Goal: Information Seeking & Learning: Learn about a topic

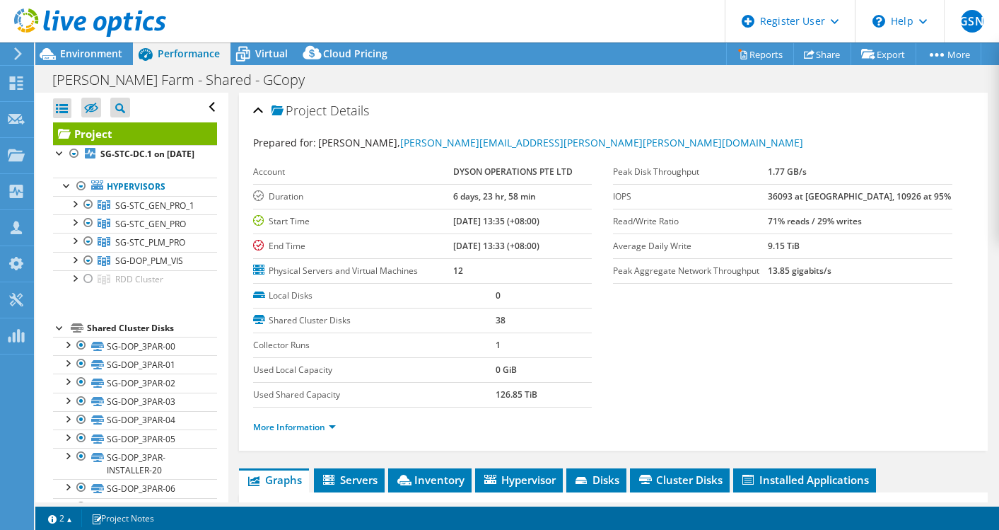
select select "[GEOGRAPHIC_DATA]"
select select "USD"
drag, startPoint x: 253, startPoint y: 368, endPoint x: 353, endPoint y: 359, distance: 100.1
click at [353, 363] on label "Used Local Capacity" at bounding box center [374, 370] width 243 height 14
drag, startPoint x: 353, startPoint y: 359, endPoint x: 351, endPoint y: 371, distance: 12.1
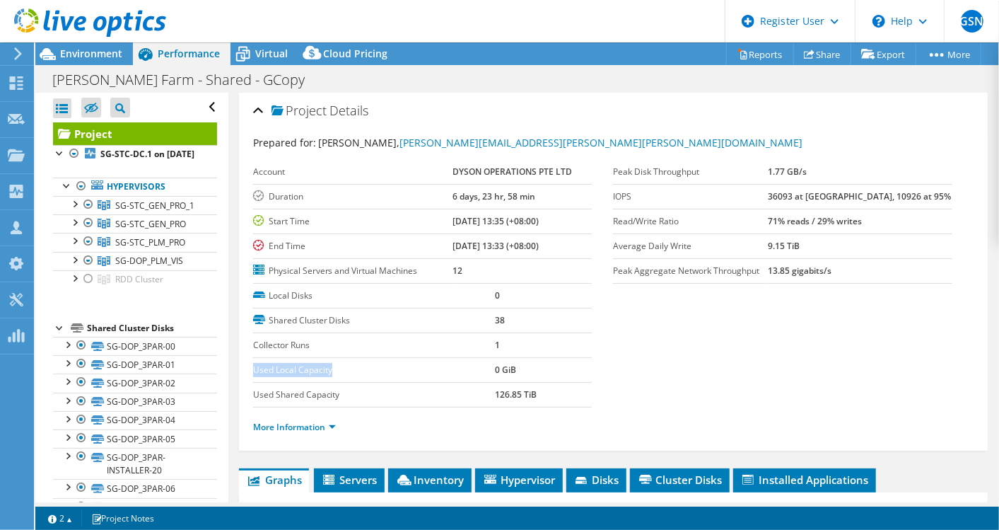
click at [351, 371] on label "Used Local Capacity" at bounding box center [374, 370] width 243 height 14
drag, startPoint x: 258, startPoint y: 394, endPoint x: 334, endPoint y: 390, distance: 75.8
click at [332, 390] on label "Used Shared Capacity" at bounding box center [374, 395] width 243 height 14
click at [334, 390] on label "Used Shared Capacity" at bounding box center [374, 395] width 243 height 14
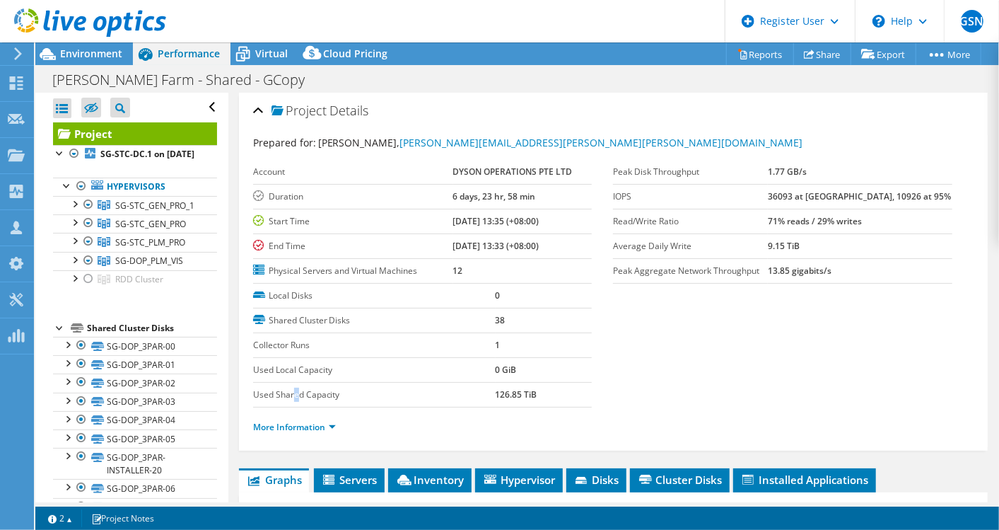
drag, startPoint x: 334, startPoint y: 390, endPoint x: 296, endPoint y: 385, distance: 38.4
click at [296, 388] on label "Used Shared Capacity" at bounding box center [374, 395] width 243 height 14
click at [293, 391] on label "Used Shared Capacity" at bounding box center [374, 395] width 243 height 14
click at [513, 408] on div "More Information" at bounding box center [613, 427] width 721 height 40
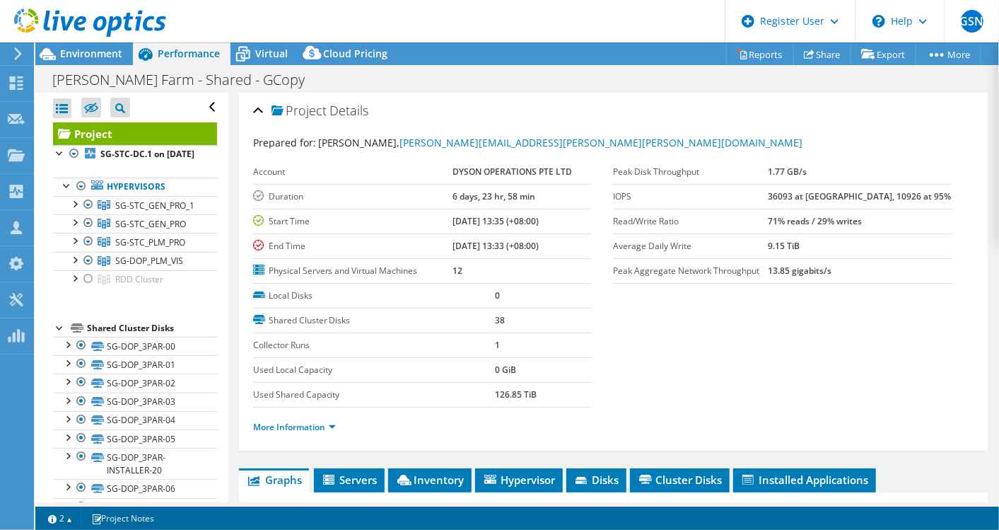
drag, startPoint x: 487, startPoint y: 390, endPoint x: 535, endPoint y: 388, distance: 48.1
click at [535, 388] on tr "Used Shared Capacity 126.85 TiB" at bounding box center [422, 394] width 339 height 25
drag, startPoint x: 535, startPoint y: 388, endPoint x: 531, endPoint y: 395, distance: 8.2
click at [531, 395] on b "126.85 TiB" at bounding box center [517, 394] width 42 height 12
drag, startPoint x: 250, startPoint y: 366, endPoint x: 436, endPoint y: 371, distance: 186.0
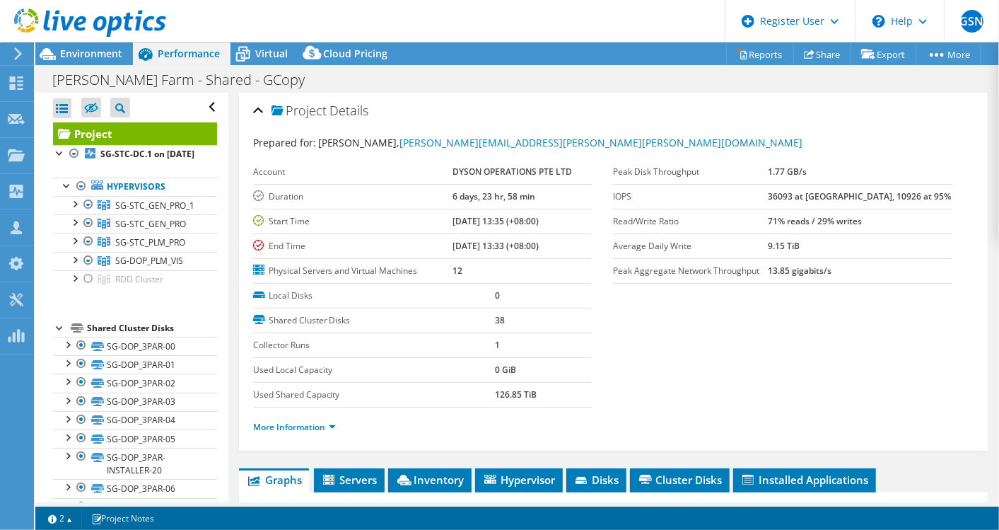
click at [436, 371] on div "Project Details Prepared for: [PERSON_NAME], [PERSON_NAME][EMAIL_ADDRESS][PERSO…" at bounding box center [613, 272] width 749 height 358
click at [436, 371] on label "Used Local Capacity" at bounding box center [374, 370] width 243 height 14
click at [411, 369] on label "Used Local Capacity" at bounding box center [374, 370] width 243 height 14
drag, startPoint x: 493, startPoint y: 392, endPoint x: 516, endPoint y: 393, distance: 23.4
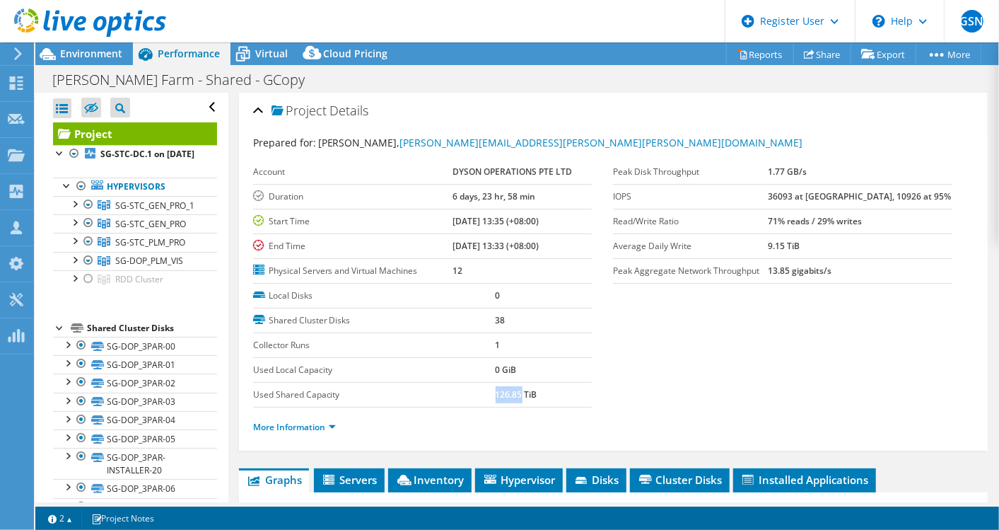
click at [516, 393] on b "126.85 TiB" at bounding box center [517, 394] width 42 height 12
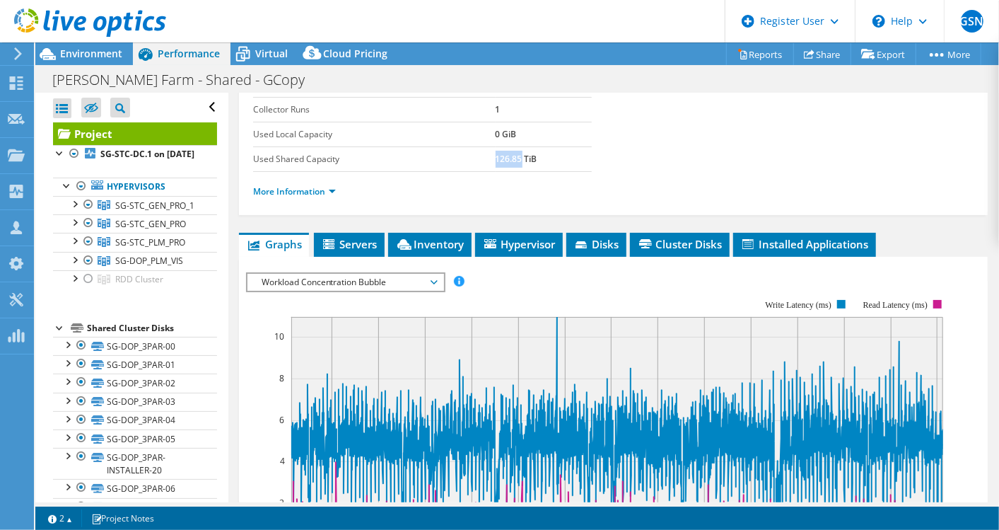
scroll to position [78, 0]
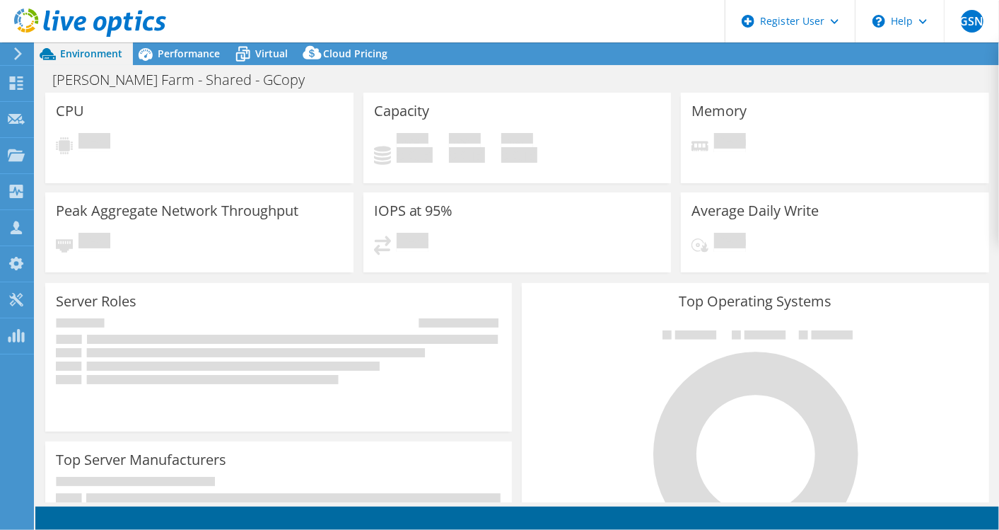
select select "USD"
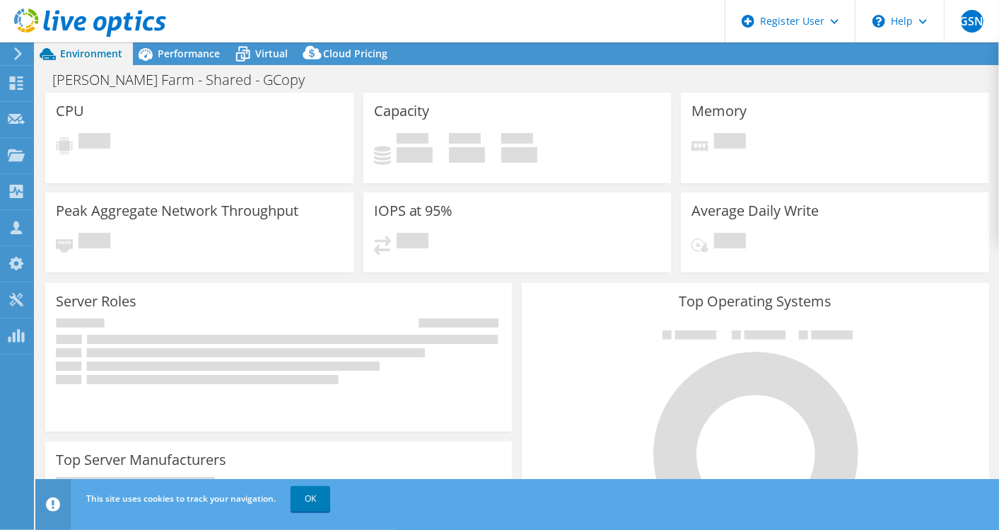
select select "[GEOGRAPHIC_DATA]"
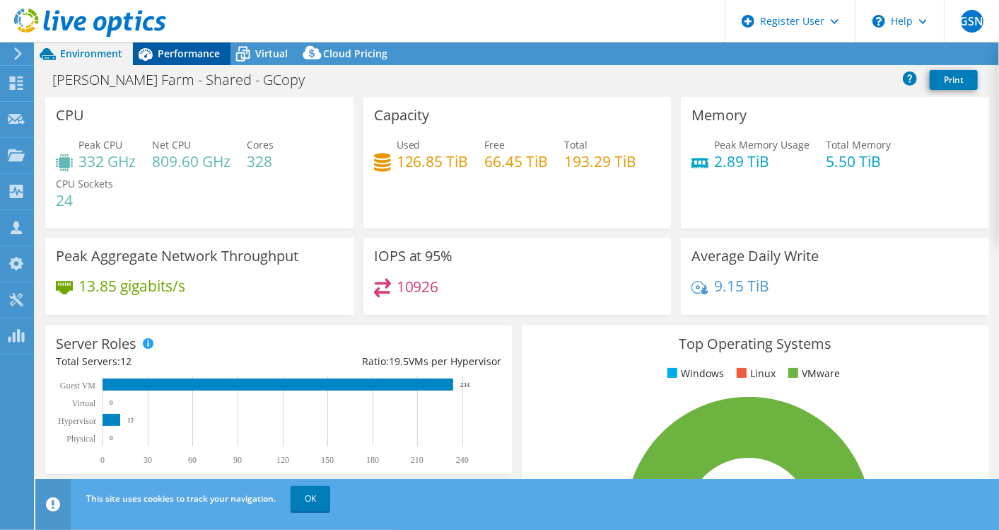
click at [193, 54] on span "Performance" at bounding box center [189, 53] width 62 height 13
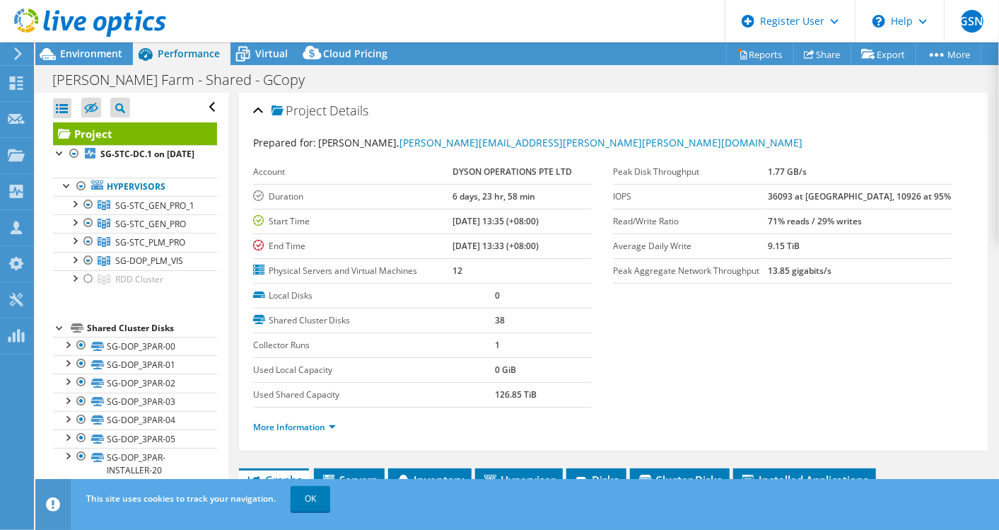
click at [288, 419] on li "More Information" at bounding box center [298, 427] width 91 height 16
click at [292, 423] on link "More Information" at bounding box center [294, 427] width 83 height 12
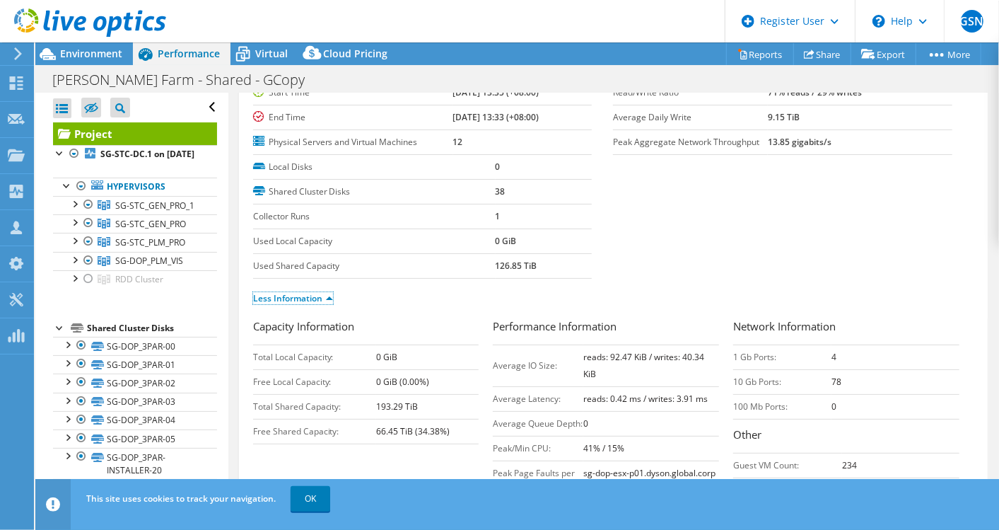
scroll to position [235, 0]
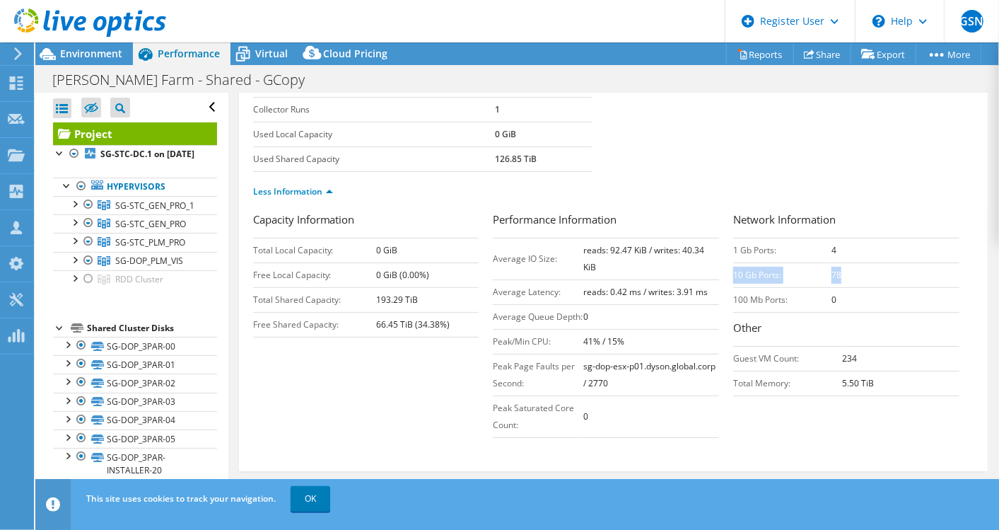
drag, startPoint x: 726, startPoint y: 270, endPoint x: 853, endPoint y: 276, distance: 127.4
click at [853, 276] on tr "10 Gb Ports: 78" at bounding box center [846, 274] width 226 height 25
drag, startPoint x: 853, startPoint y: 276, endPoint x: 829, endPoint y: 281, distance: 24.4
click at [832, 279] on td "78" at bounding box center [896, 274] width 128 height 25
click at [821, 287] on td "100 Mb Ports:" at bounding box center [782, 299] width 98 height 25
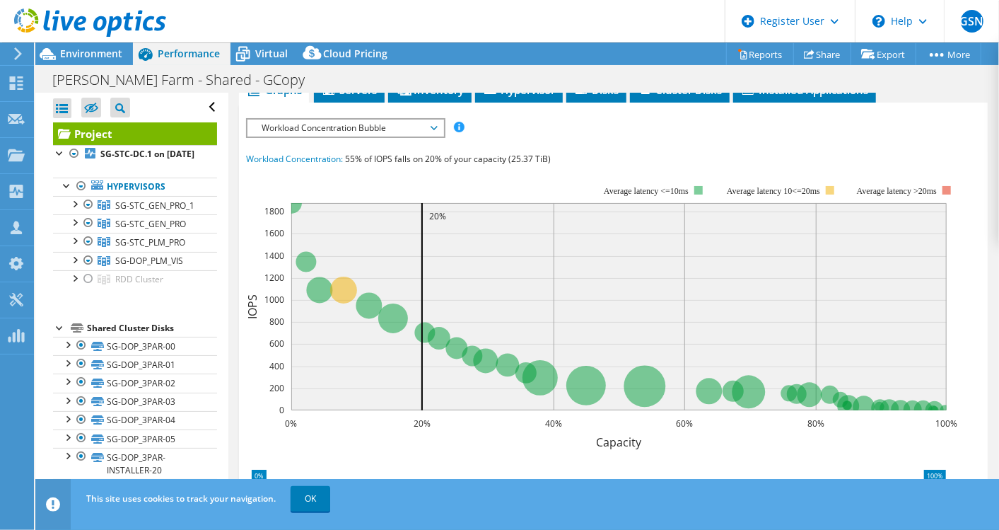
scroll to position [646, 0]
click at [438, 96] on span "Inventory" at bounding box center [429, 89] width 69 height 14
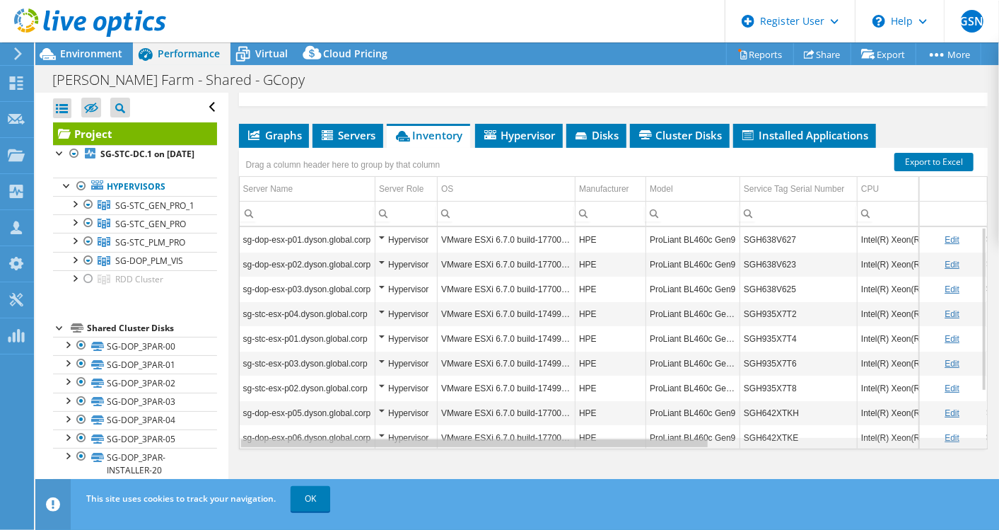
click at [626, 444] on div "Data grid" at bounding box center [474, 443] width 467 height 8
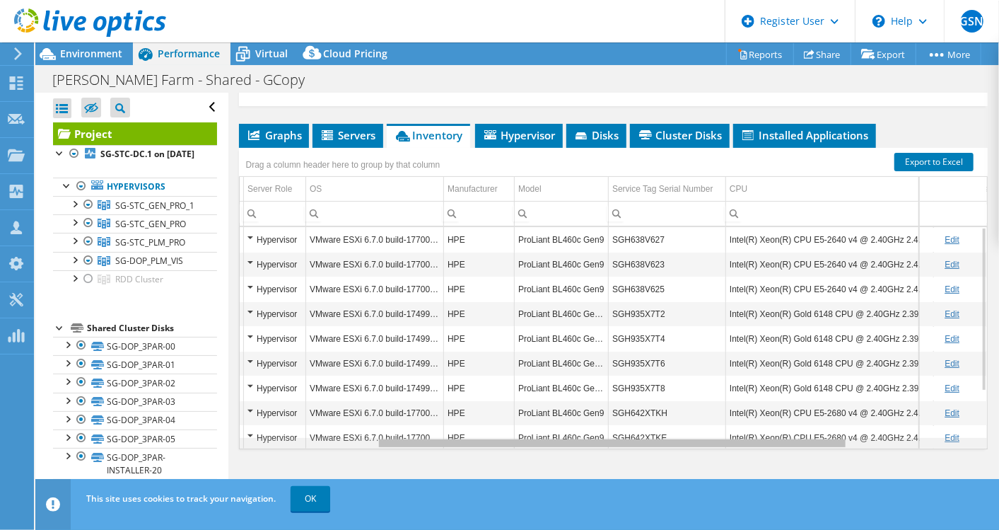
scroll to position [0, 0]
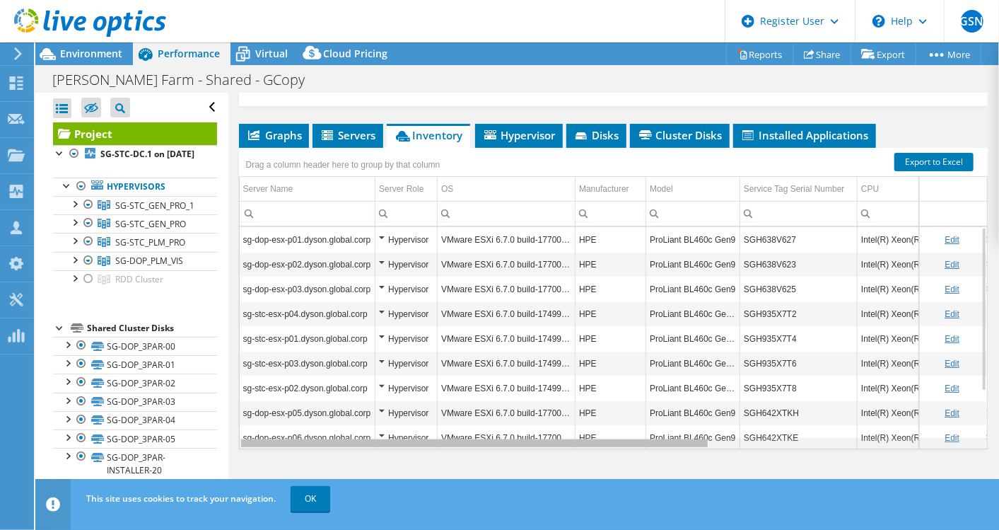
drag, startPoint x: 626, startPoint y: 444, endPoint x: 381, endPoint y: 443, distance: 244.7
click at [385, 446] on body "GSN Dell User Gouri S Nair Gouri.SNair@dell.com Dell My Profile Log Out \n Help…" at bounding box center [499, 265] width 999 height 530
